Goal: Task Accomplishment & Management: Manage account settings

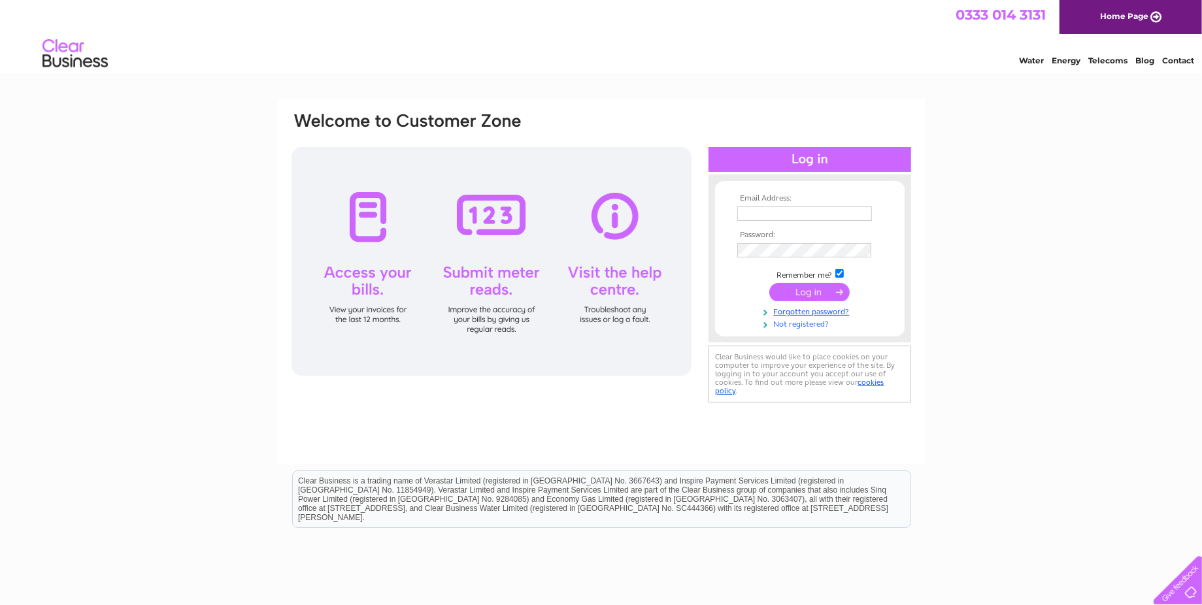
click at [794, 326] on link "Not registered?" at bounding box center [812, 323] width 148 height 12
click at [777, 214] on input "text" at bounding box center [805, 214] width 135 height 14
paste input "kayleigh.forster@armouredge.com"
type input "kayleigh.forster@armouredge.com"
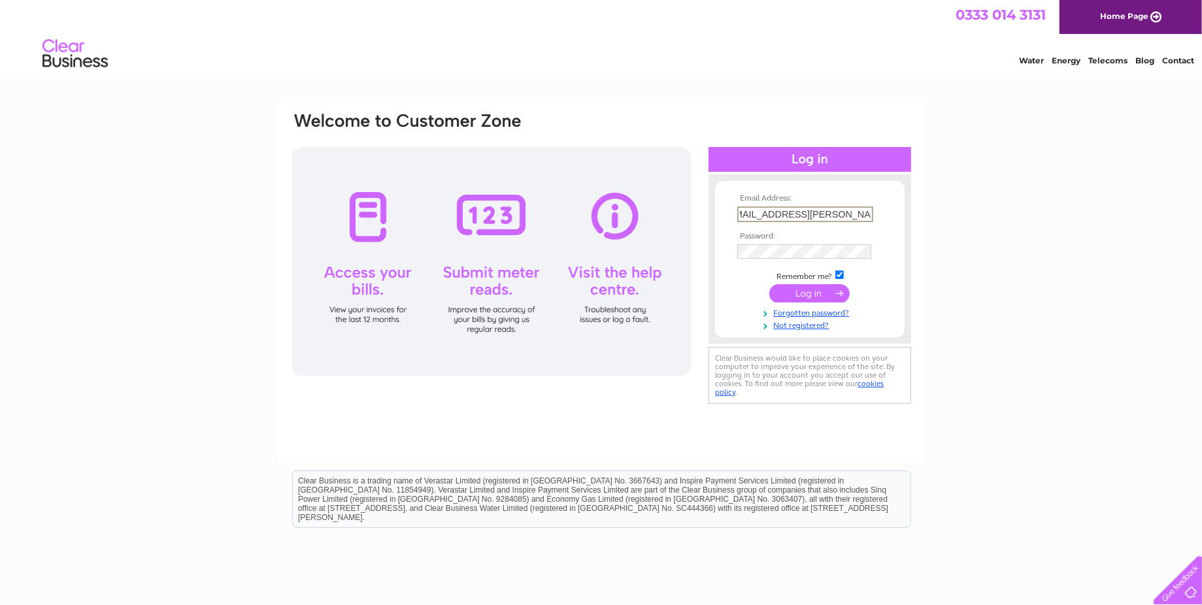
click at [810, 296] on input "submit" at bounding box center [810, 293] width 80 height 18
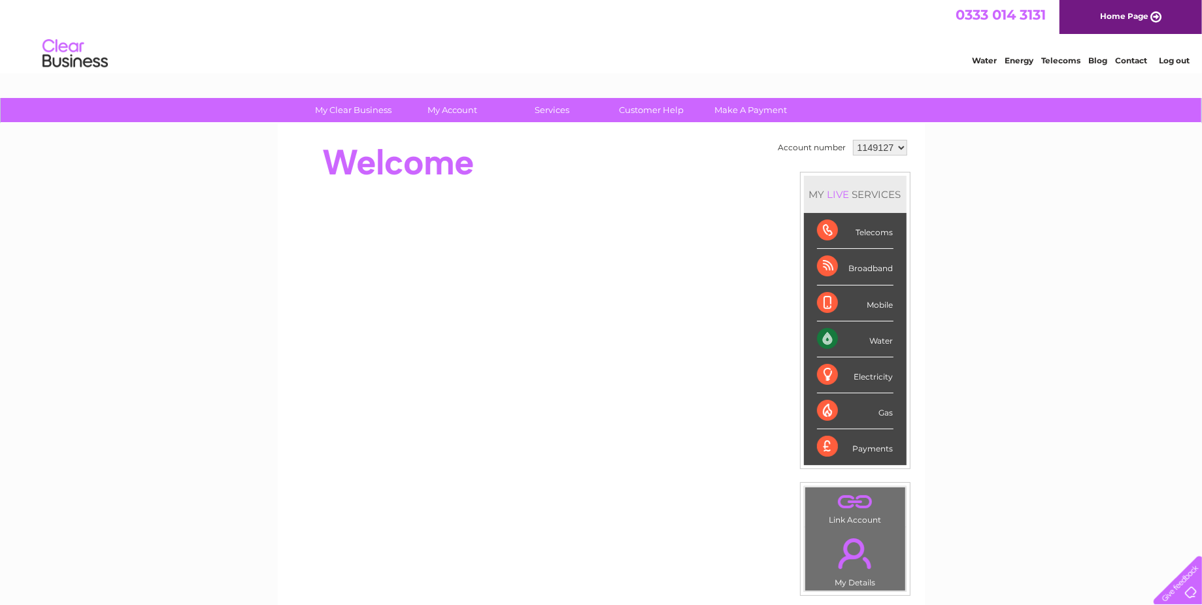
scroll to position [131, 0]
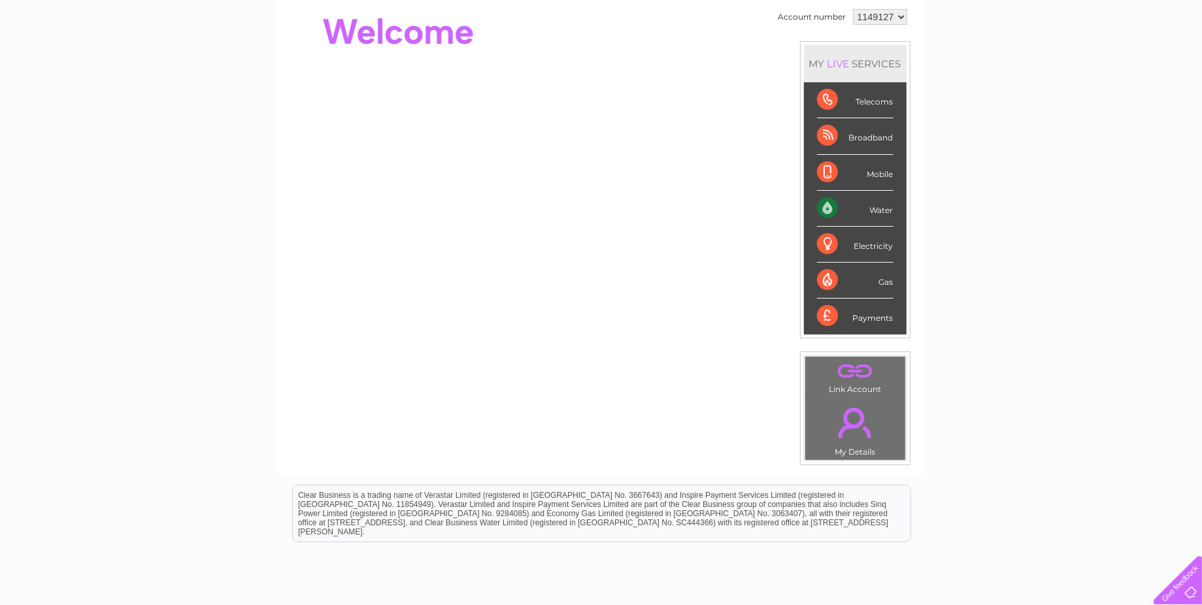
click at [848, 326] on div "Payments" at bounding box center [855, 316] width 76 height 35
click at [854, 316] on div "Payments" at bounding box center [855, 316] width 76 height 35
click at [817, 323] on div "Payments" at bounding box center [855, 316] width 76 height 35
click at [828, 314] on div "Payments" at bounding box center [855, 316] width 76 height 35
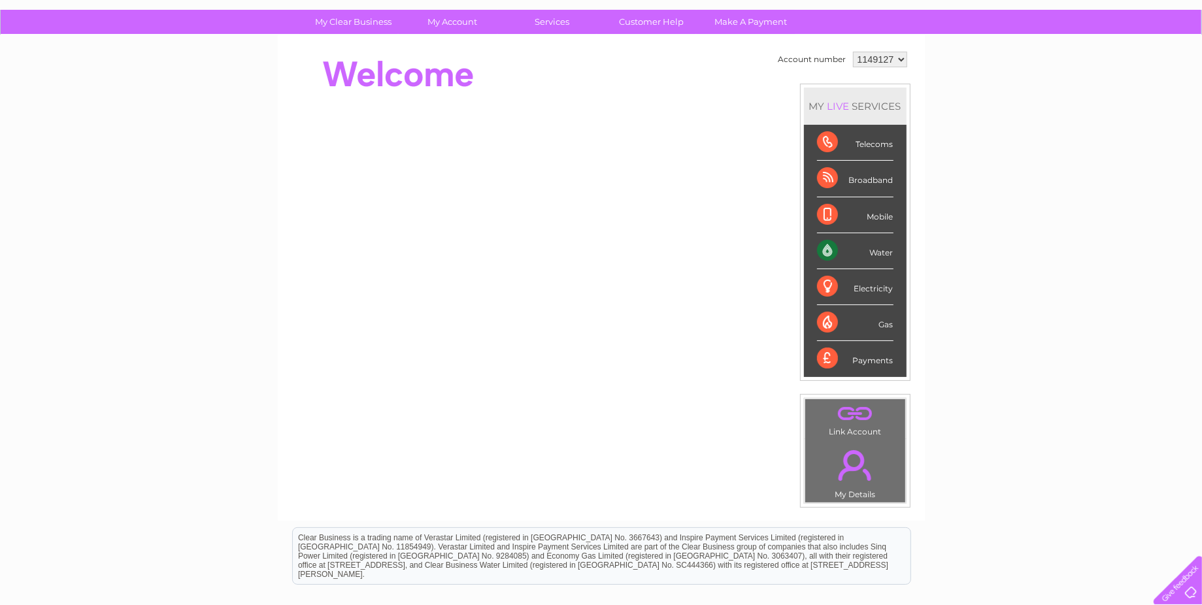
scroll to position [0, 0]
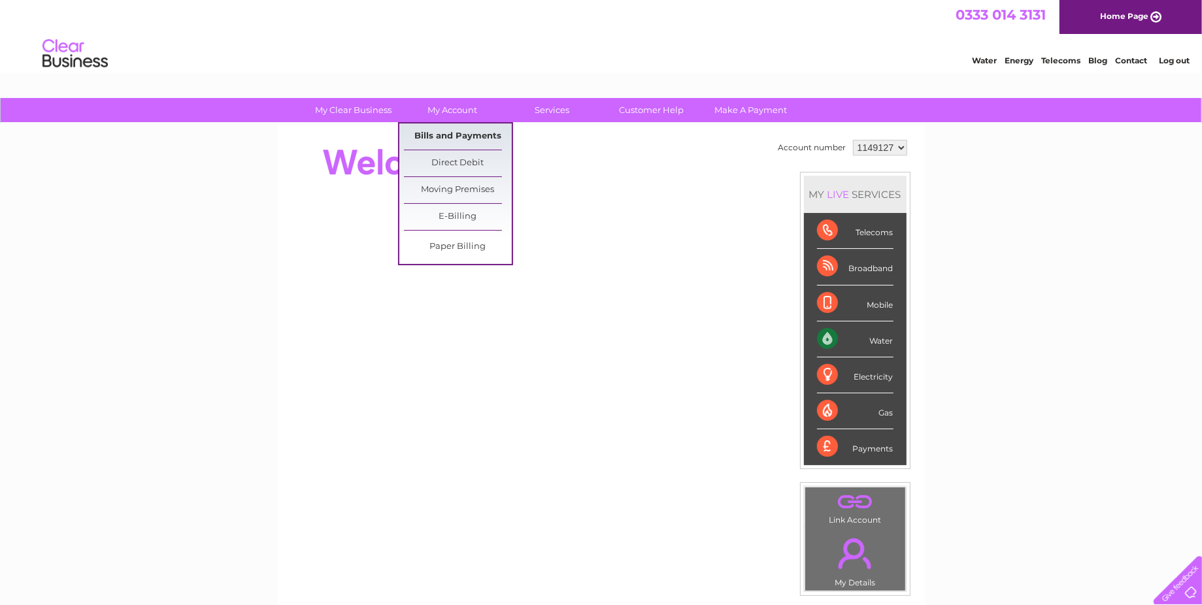
click at [465, 133] on link "Bills and Payments" at bounding box center [458, 137] width 108 height 26
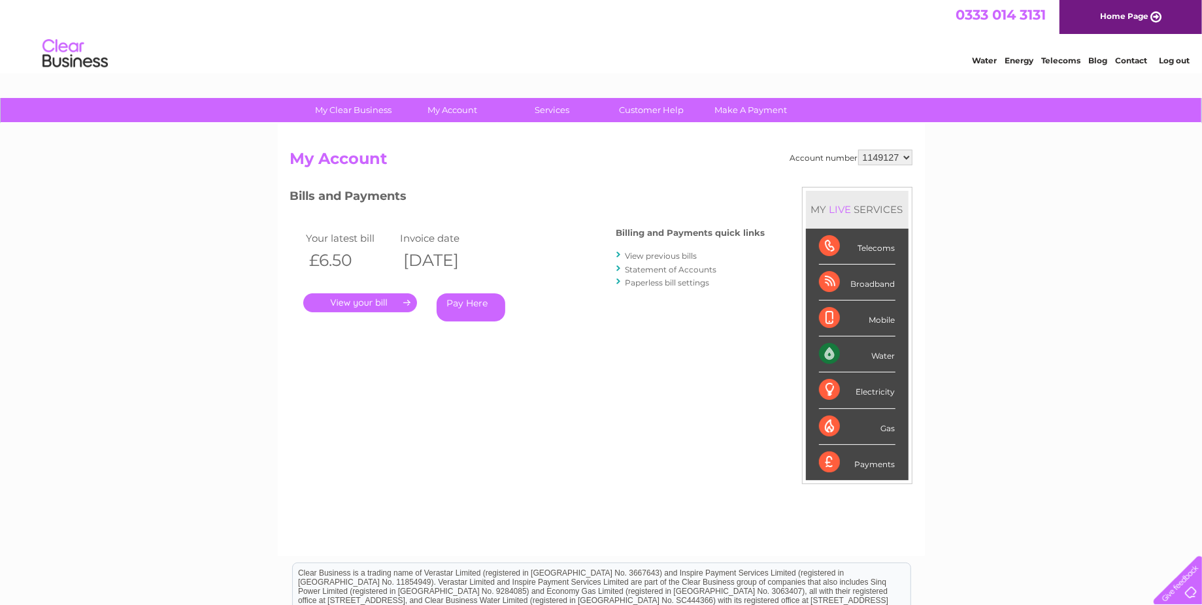
click at [340, 305] on link "." at bounding box center [360, 303] width 114 height 19
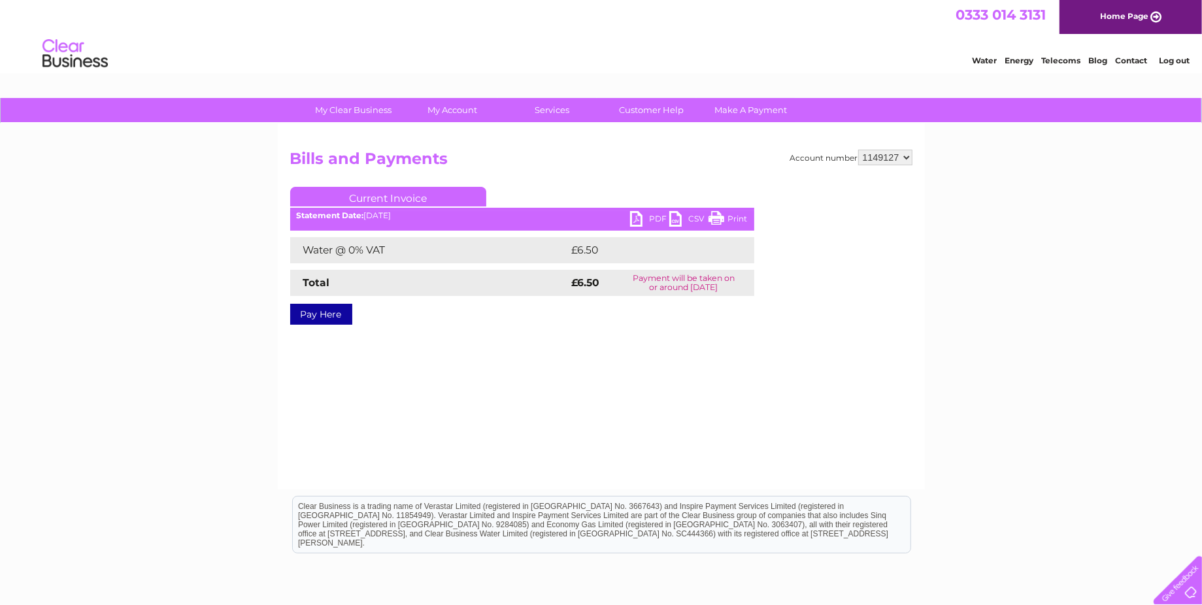
click at [641, 220] on link "PDF" at bounding box center [649, 220] width 39 height 19
